Goal: Task Accomplishment & Management: Use online tool/utility

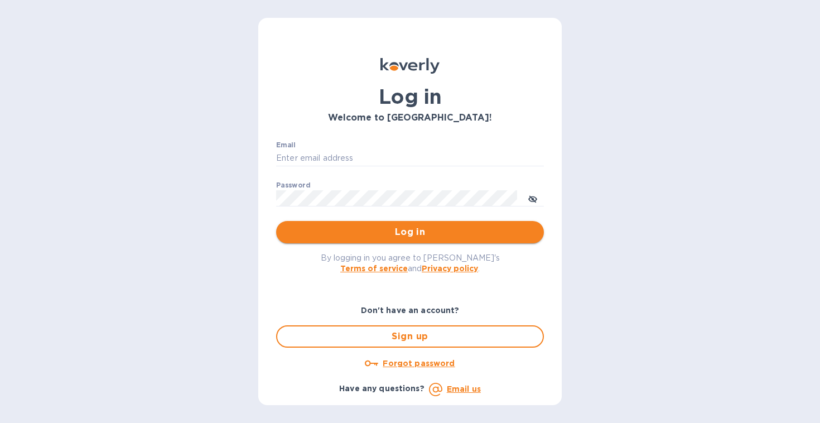
type input "[EMAIL_ADDRESS][DOMAIN_NAME]"
click at [367, 233] on span "Log in" at bounding box center [410, 231] width 250 height 13
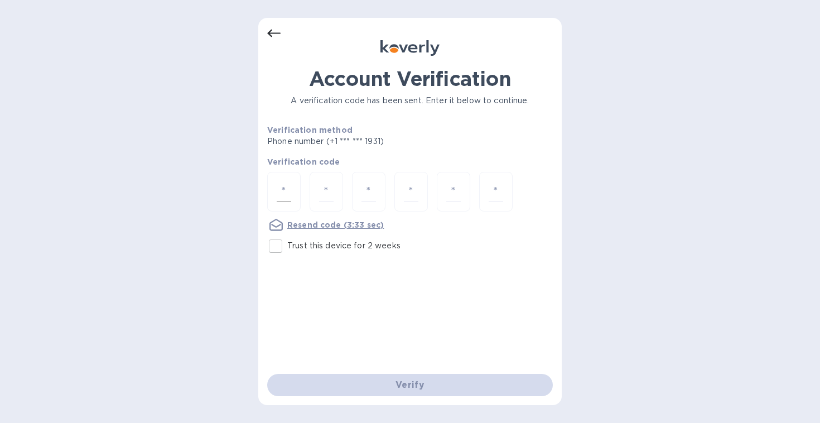
click at [284, 192] on input "number" at bounding box center [284, 191] width 14 height 21
type input "2"
type input "0"
type input "1"
type input "4"
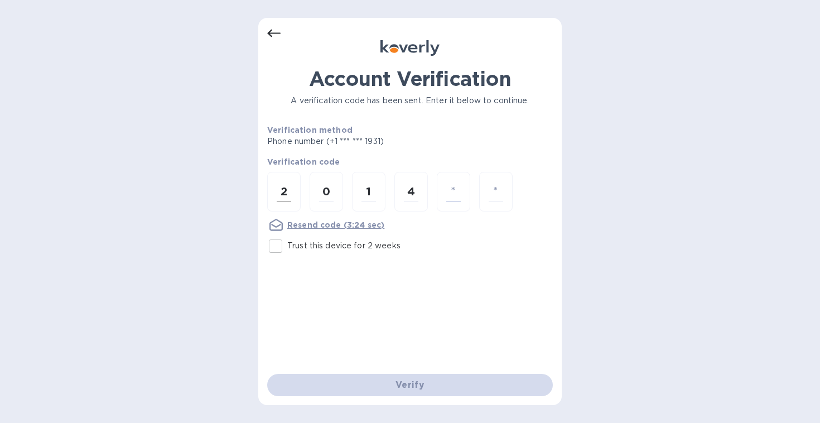
type input "6"
type input "0"
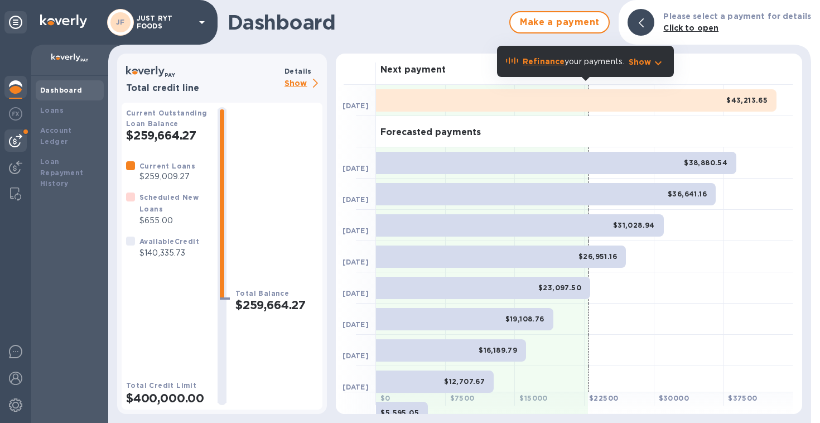
click at [11, 137] on img at bounding box center [15, 140] width 13 height 13
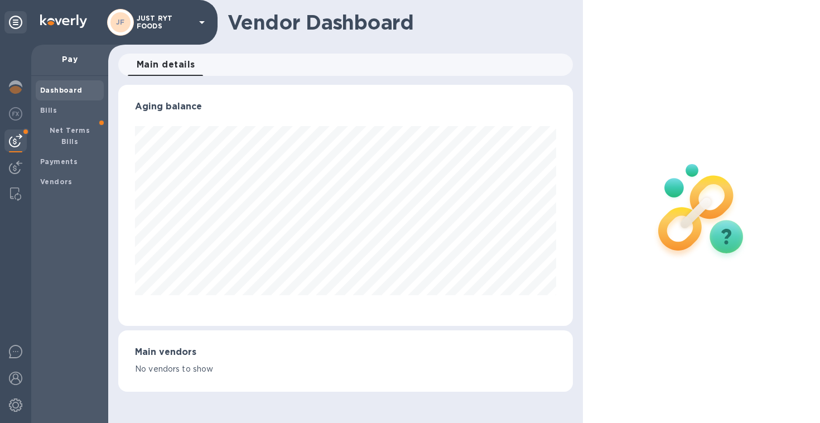
scroll to position [557325, 557116]
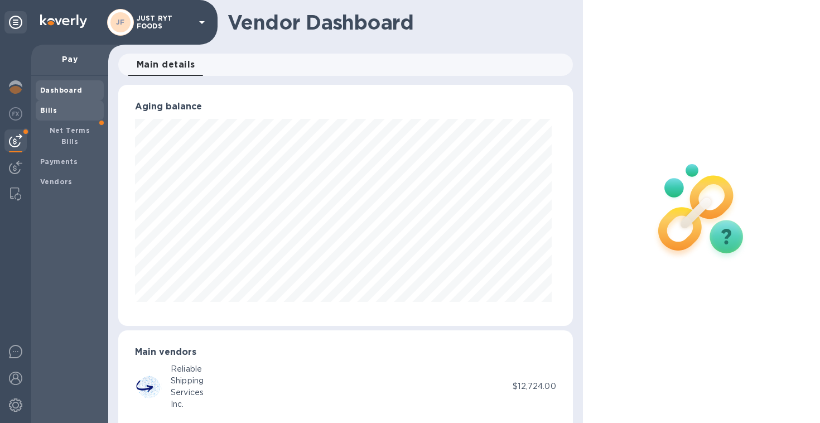
click at [49, 111] on b "Bills" at bounding box center [48, 110] width 17 height 8
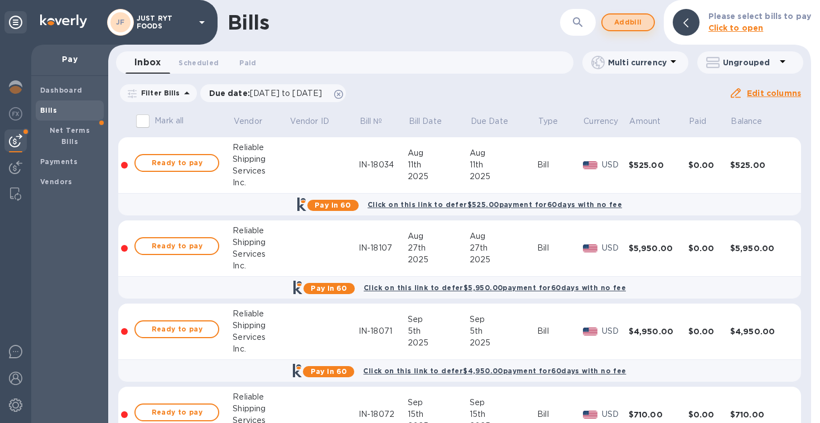
click at [648, 17] on button "Add bill" at bounding box center [628, 22] width 54 height 18
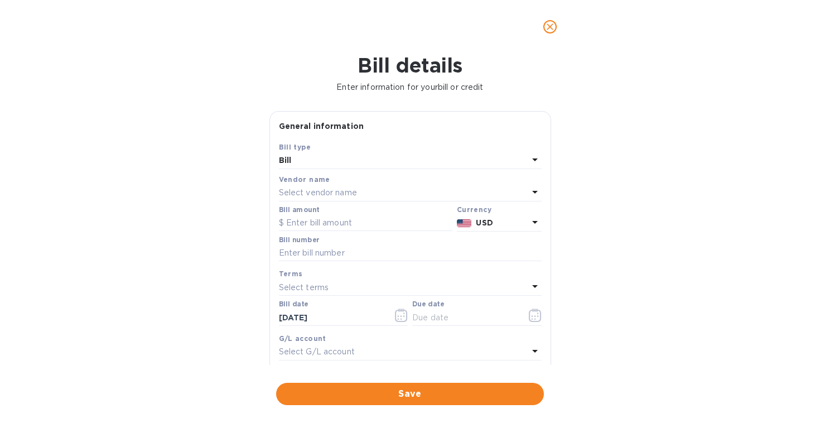
click at [313, 194] on p "Select vendor name" at bounding box center [318, 193] width 78 height 12
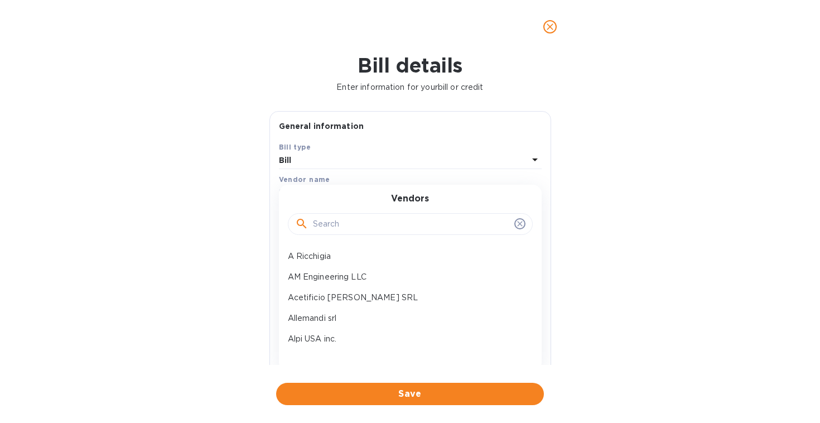
click at [319, 227] on input "text" at bounding box center [411, 224] width 197 height 17
type input "0"
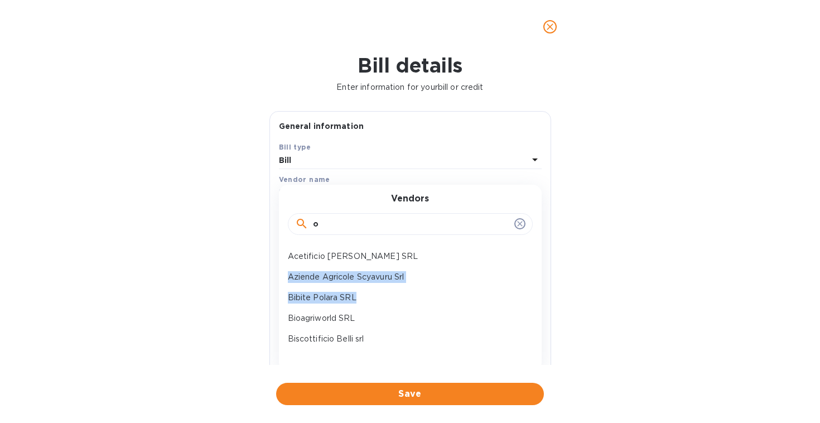
drag, startPoint x: 530, startPoint y: 259, endPoint x: 525, endPoint y: 295, distance: 36.0
click at [525, 295] on div "Acetificio Andrea Milano SRL Aziende Agricole Scyavuru Srl Bibite Polara SRL Bi…" at bounding box center [410, 299] width 263 height 107
click at [430, 223] on input "o" at bounding box center [411, 224] width 197 height 17
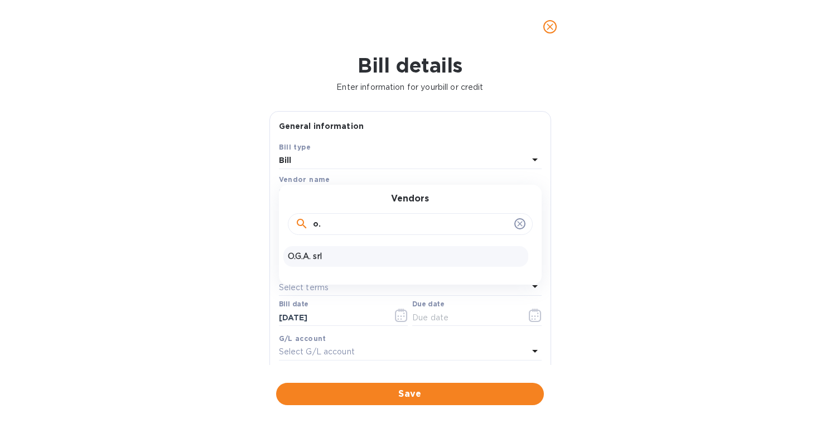
type input "o."
click at [319, 258] on p "O.G.A. srl" at bounding box center [406, 256] width 236 height 12
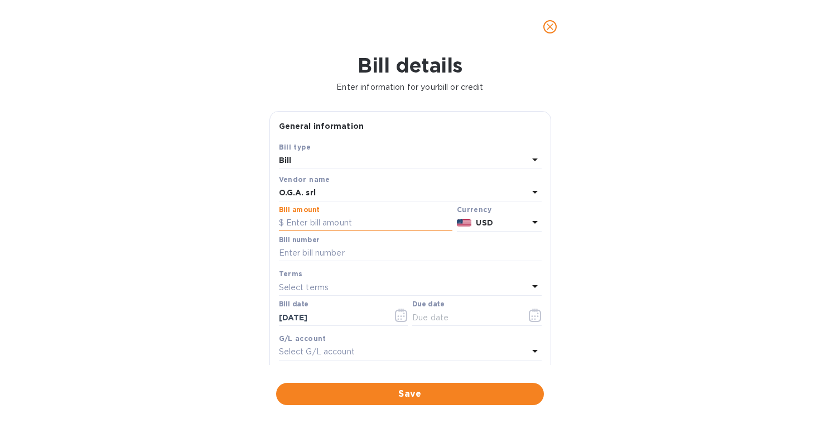
click at [357, 227] on input "text" at bounding box center [365, 223] width 173 height 17
type input "4,450"
click at [473, 226] on div "USD" at bounding box center [501, 223] width 56 height 16
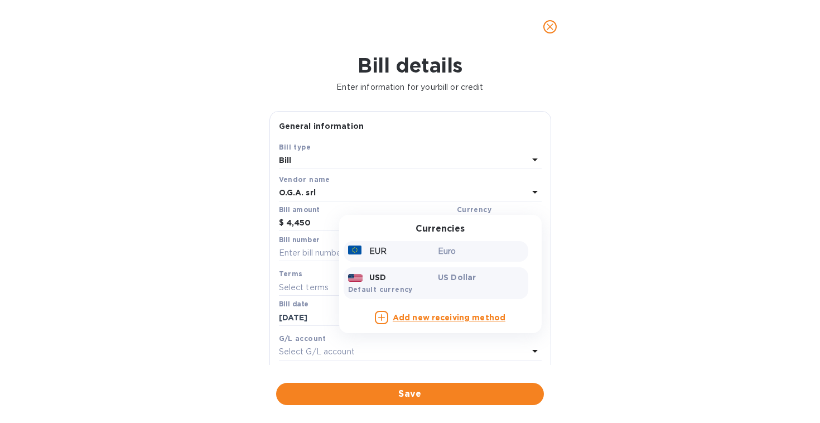
click at [456, 250] on p "Euro" at bounding box center [481, 251] width 86 height 12
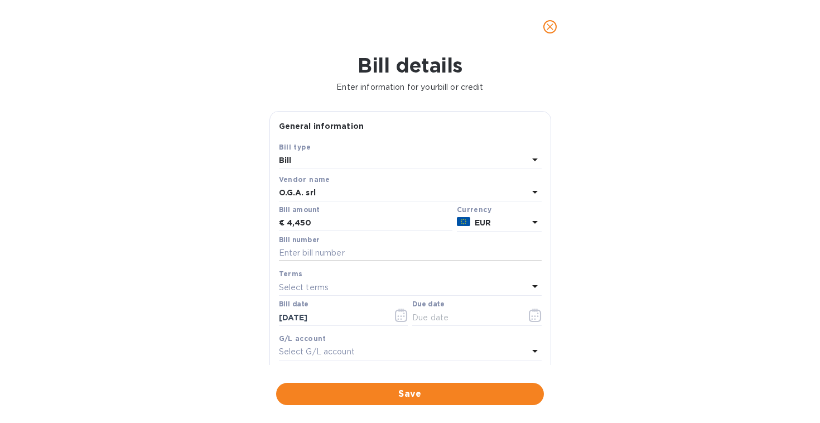
click at [413, 256] on input "text" at bounding box center [410, 253] width 263 height 17
paste input "430213"
type input "OC430213"
click at [326, 287] on p "Select terms" at bounding box center [304, 288] width 50 height 12
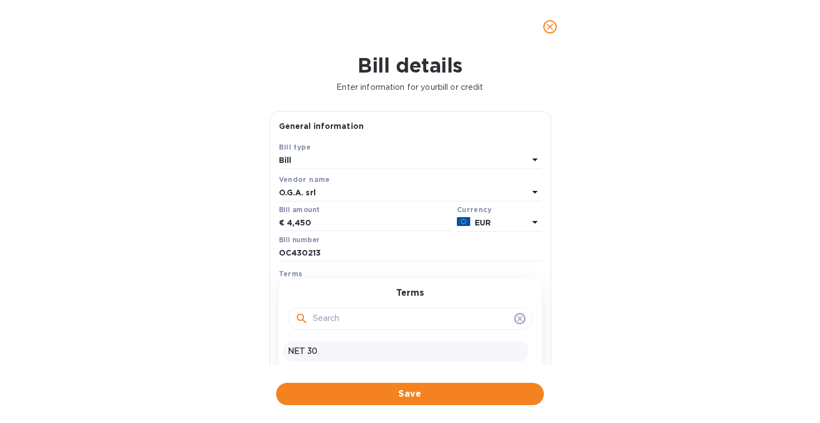
click at [309, 352] on p "NET 30" at bounding box center [406, 351] width 236 height 12
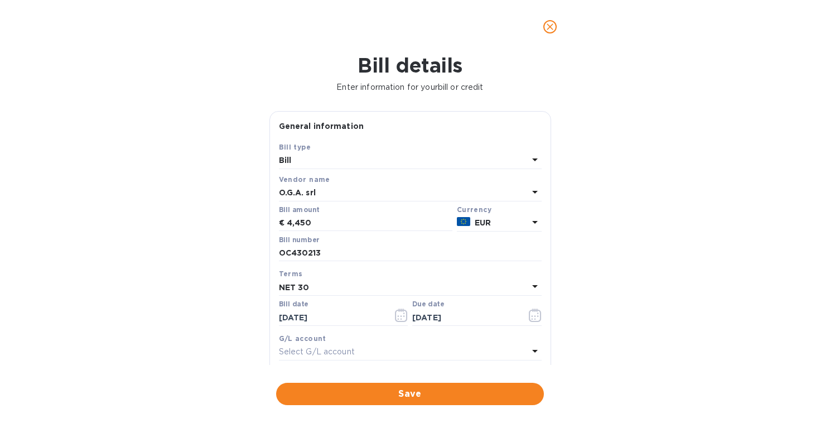
type input "11/02/2025"
click at [635, 301] on div "Bill details Enter information for your bill or credit General information Save…" at bounding box center [410, 238] width 820 height 369
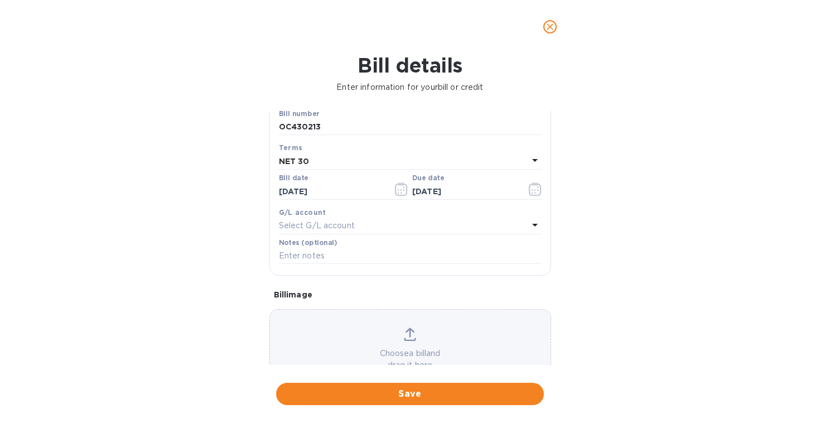
scroll to position [164, 0]
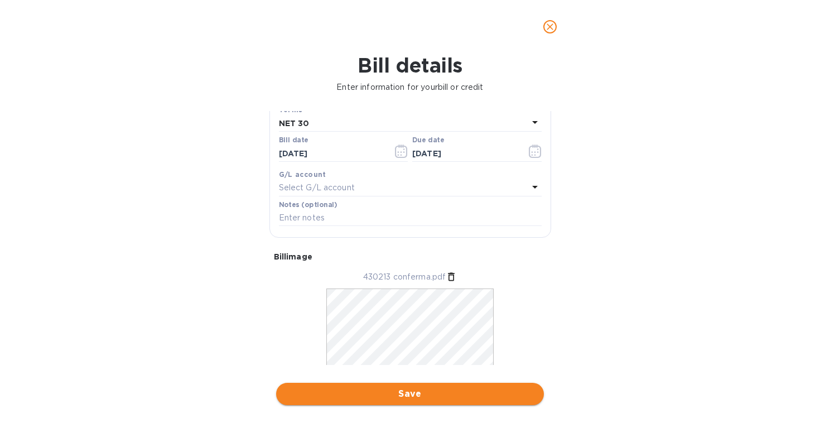
click at [467, 394] on span "Save" at bounding box center [410, 393] width 250 height 13
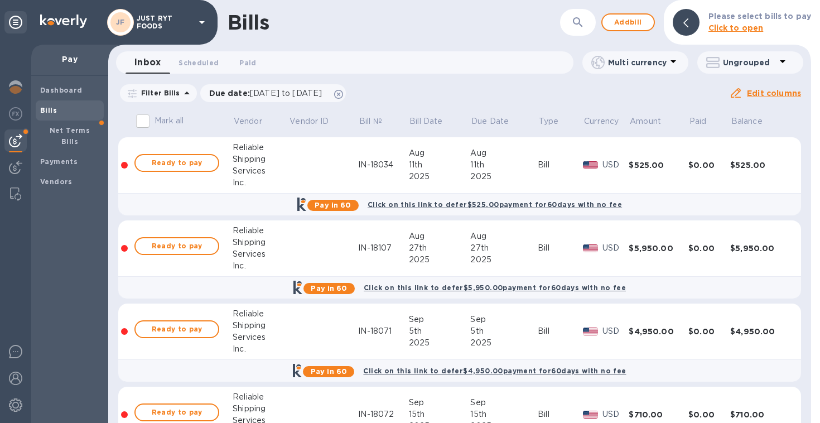
scroll to position [137, 0]
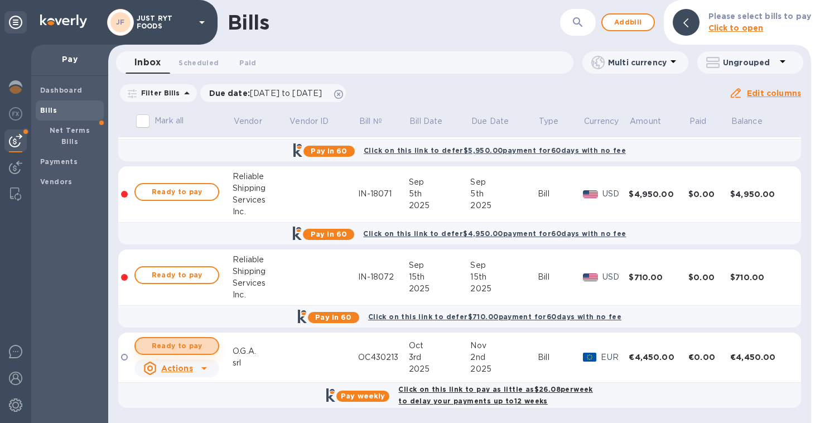
click at [180, 342] on span "Ready to pay" at bounding box center [176, 345] width 65 height 13
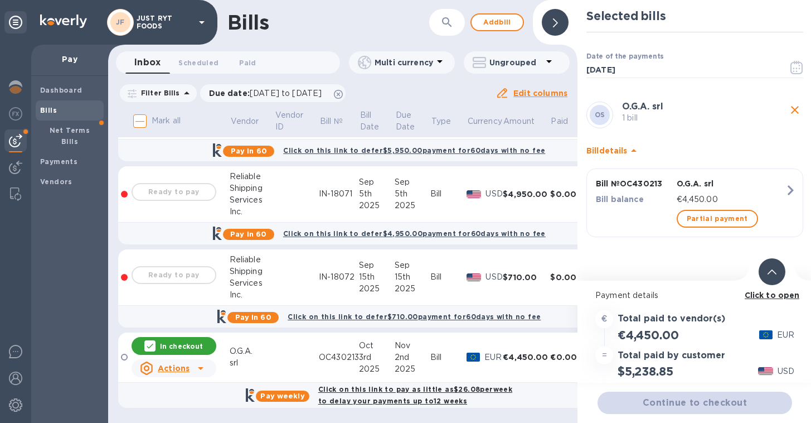
click at [776, 270] on icon at bounding box center [772, 271] width 9 height 5
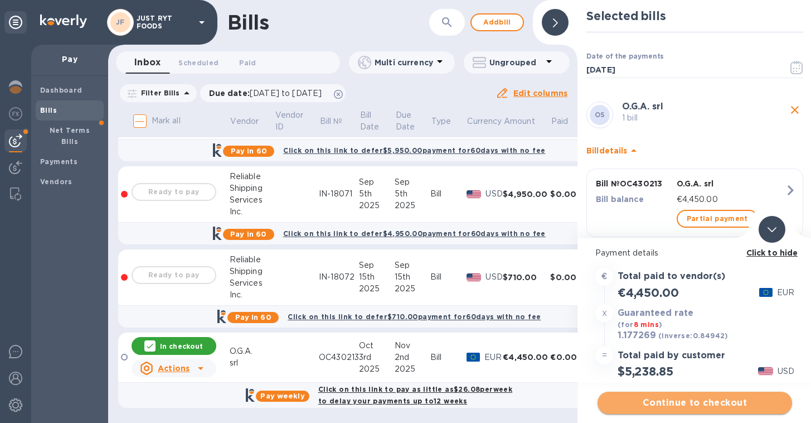
click at [687, 398] on span "Continue to checkout" at bounding box center [695, 402] width 177 height 13
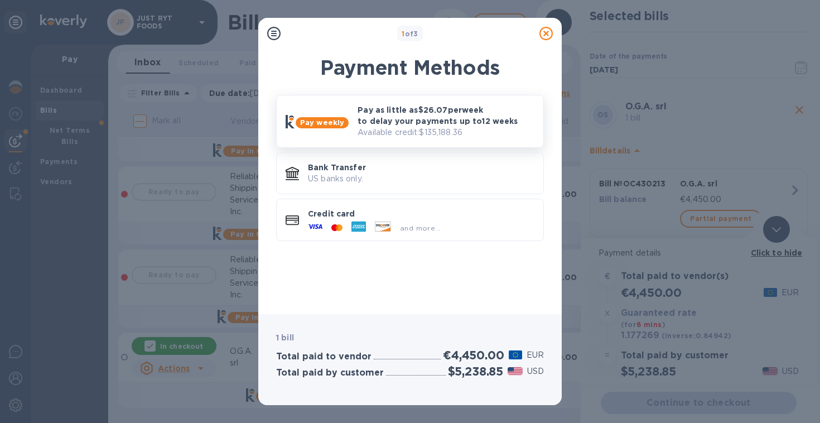
click at [435, 126] on p "Pay as little as $26.07 per week to delay your payments up to 12 weeks" at bounding box center [445, 115] width 177 height 22
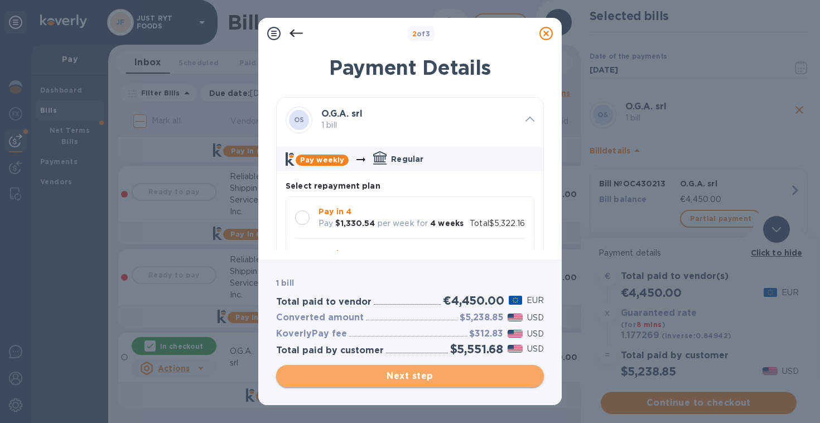
click at [438, 377] on span "Next step" at bounding box center [410, 375] width 250 height 13
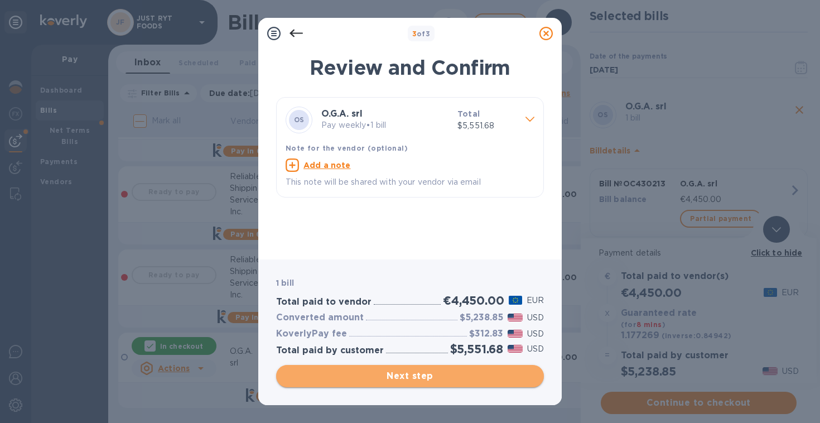
click at [429, 380] on span "Next step" at bounding box center [410, 375] width 250 height 13
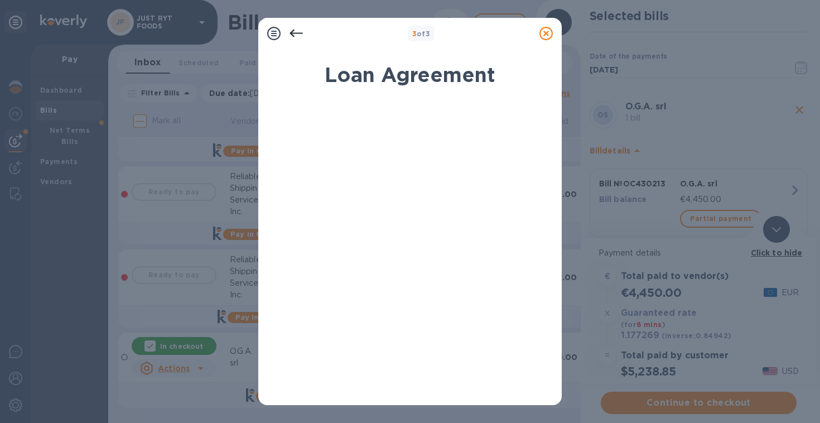
scroll to position [212, 0]
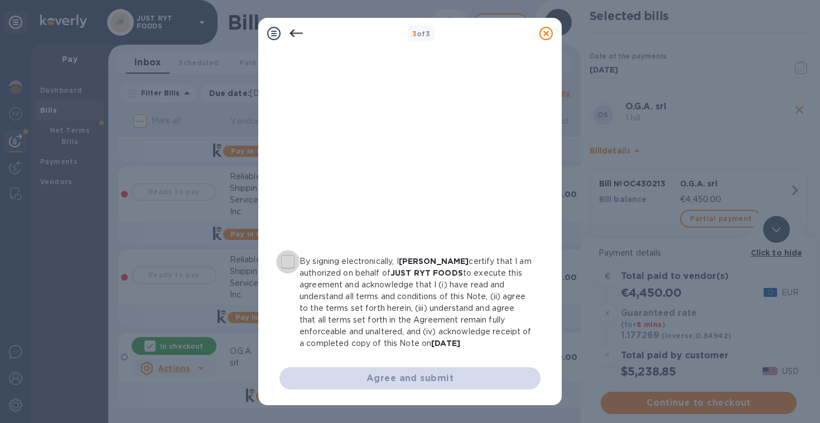
click at [290, 250] on input "By signing electronically, I Justin Comparetto certify that I am authorized on …" at bounding box center [287, 261] width 23 height 23
checkbox input "true"
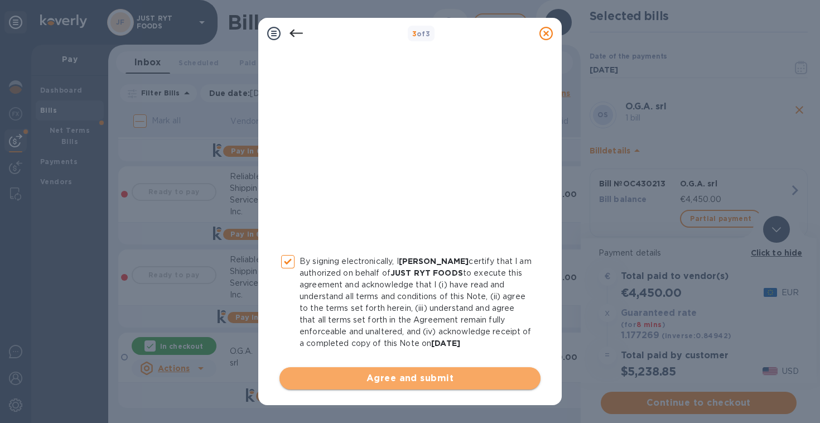
click at [421, 380] on span "Agree and submit" at bounding box center [409, 377] width 243 height 13
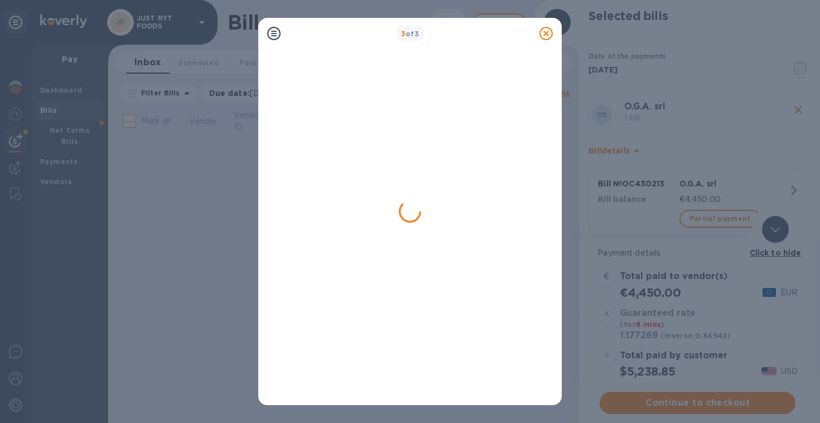
scroll to position [0, 0]
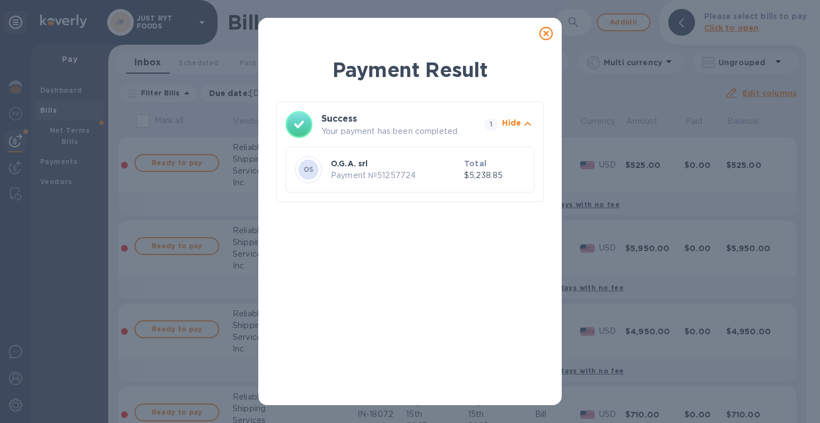
click at [546, 33] on icon at bounding box center [545, 33] width 13 height 13
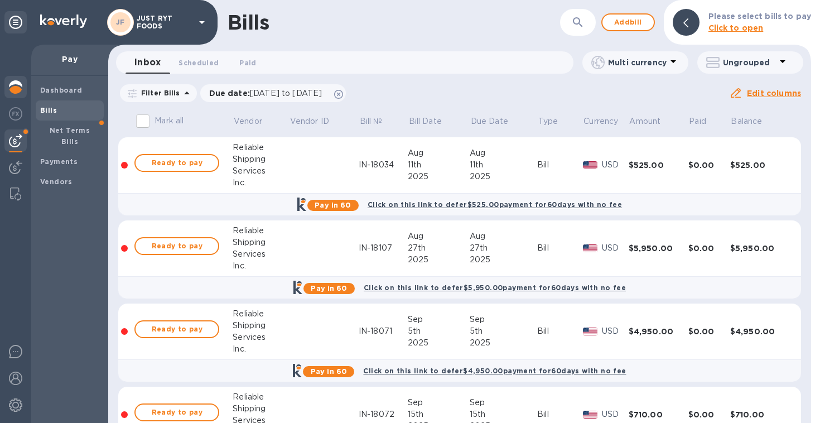
click at [11, 90] on img at bounding box center [15, 86] width 13 height 13
